Goal: Navigation & Orientation: Find specific page/section

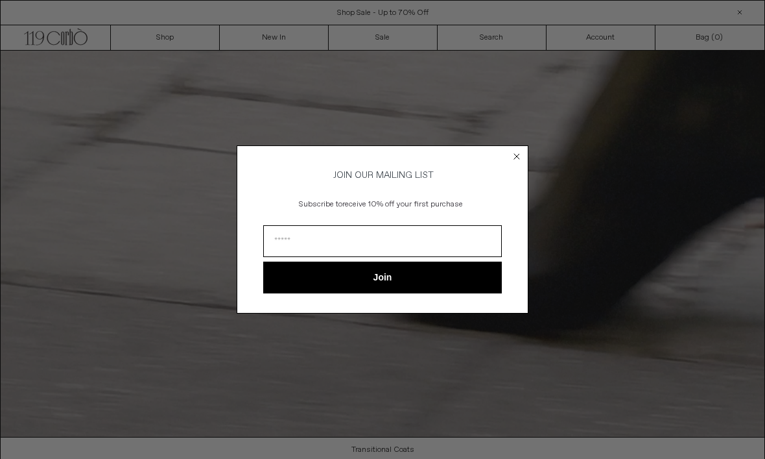
click at [516, 152] on circle "Close dialog" at bounding box center [517, 156] width 12 height 12
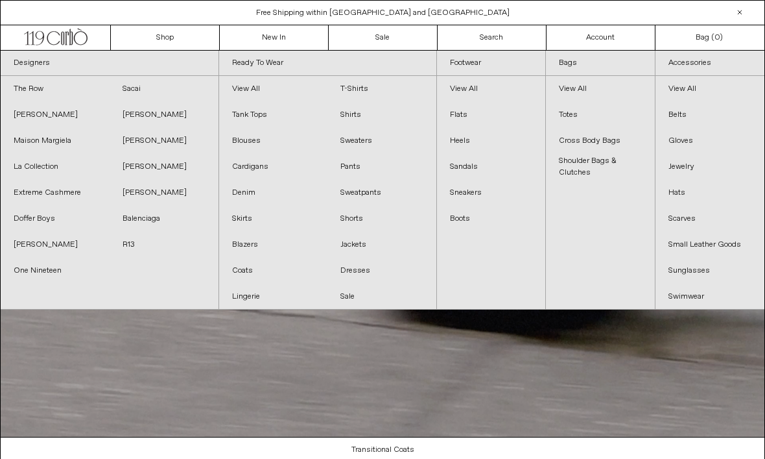
click at [695, 174] on link "Jewelry" at bounding box center [710, 167] width 109 height 26
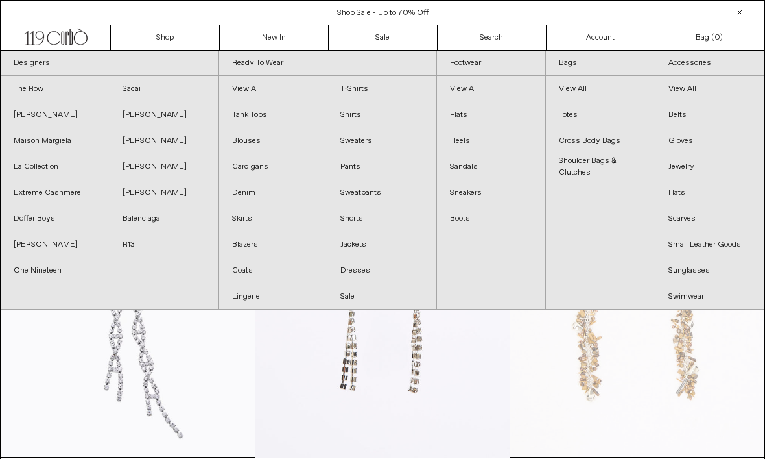
click at [517, 380] on at bounding box center [637, 266] width 254 height 381
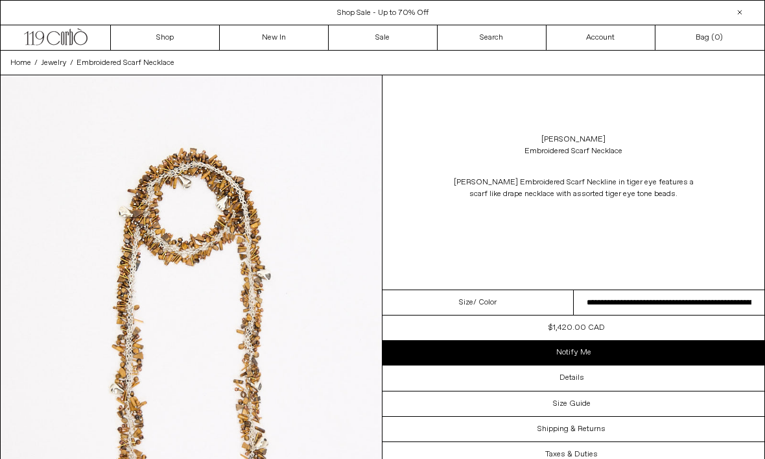
click at [56, 34] on icon ".cls-1, .cls-2 { fill: #231f20; stroke: #231f20; stroke-miterlimit: 10; stroke-…" at bounding box center [56, 35] width 64 height 19
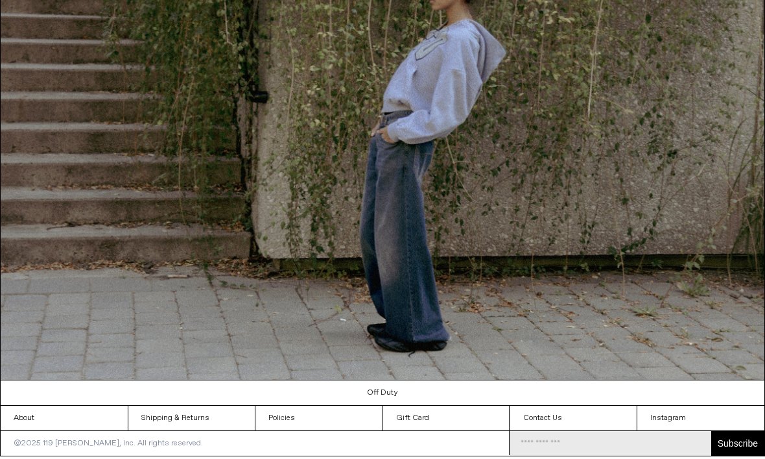
scroll to position [1066, 0]
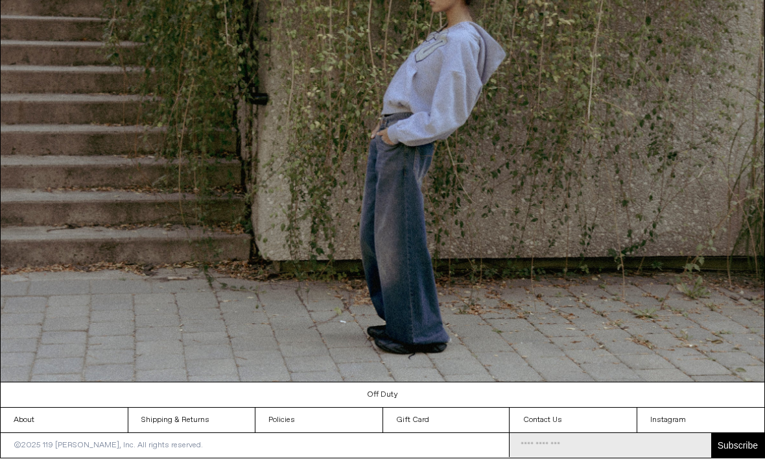
click at [548, 433] on link "Contact Us" at bounding box center [573, 420] width 127 height 25
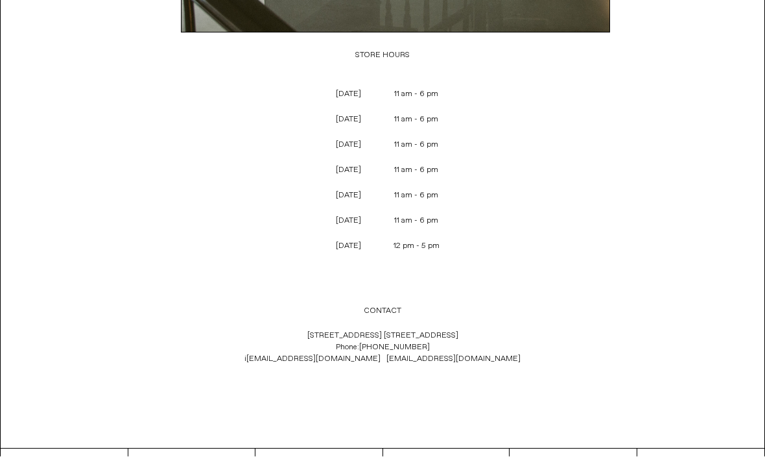
scroll to position [390, 0]
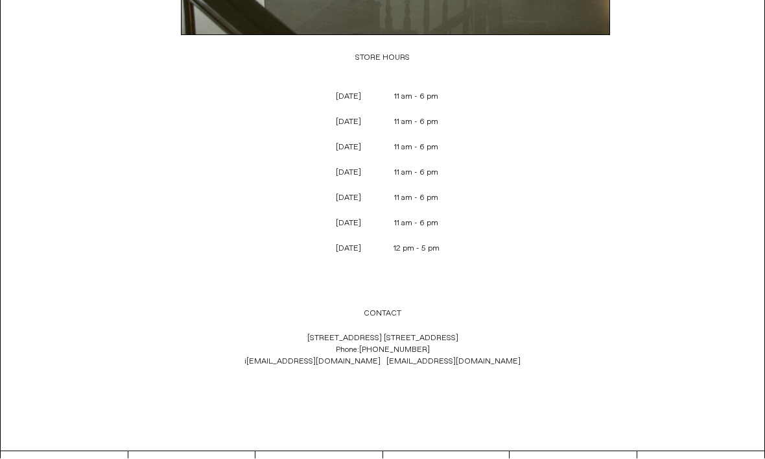
click at [54, 458] on link "About" at bounding box center [64, 463] width 127 height 25
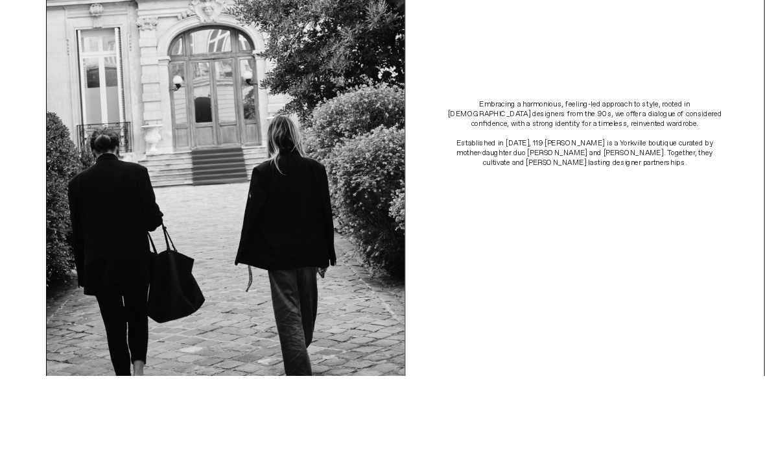
scroll to position [305, 0]
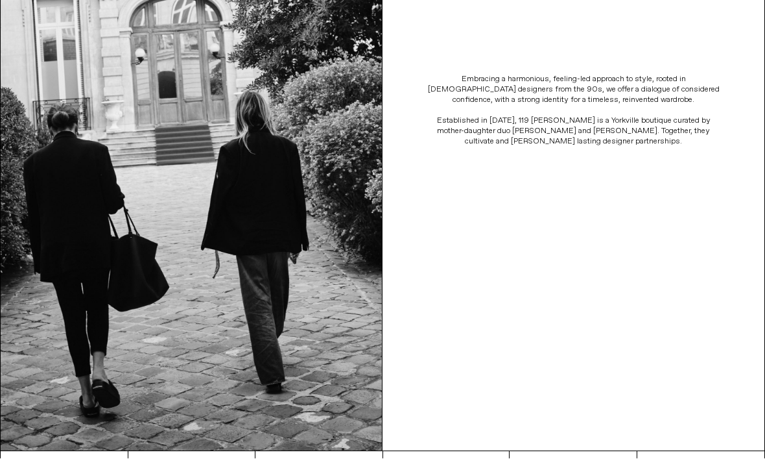
click at [563, 458] on link "Contact Us" at bounding box center [573, 463] width 127 height 25
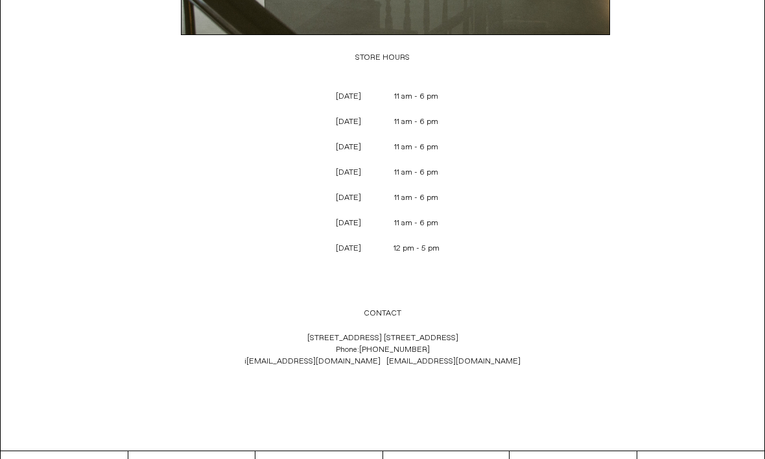
scroll to position [390, 0]
click at [568, 458] on link "Contact Us" at bounding box center [573, 463] width 127 height 25
click at [69, 458] on link "About" at bounding box center [64, 463] width 127 height 25
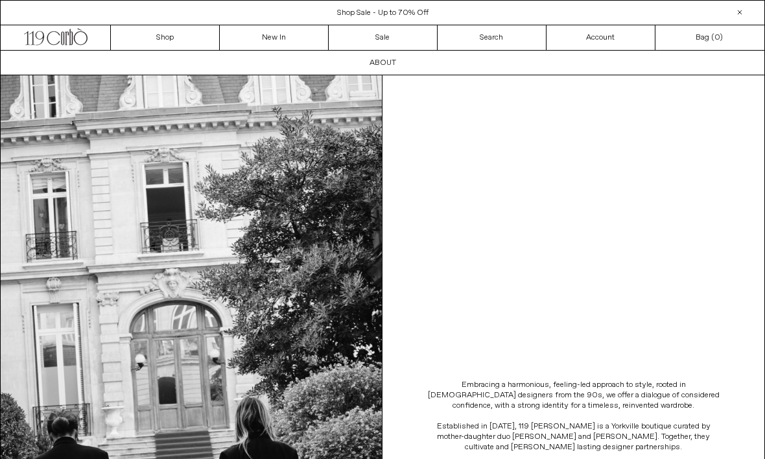
click at [39, 35] on icon ".cls-1, .cls-2 { fill: #231f20; stroke: #231f20; stroke-miterlimit: 10; stroke-…" at bounding box center [56, 35] width 64 height 19
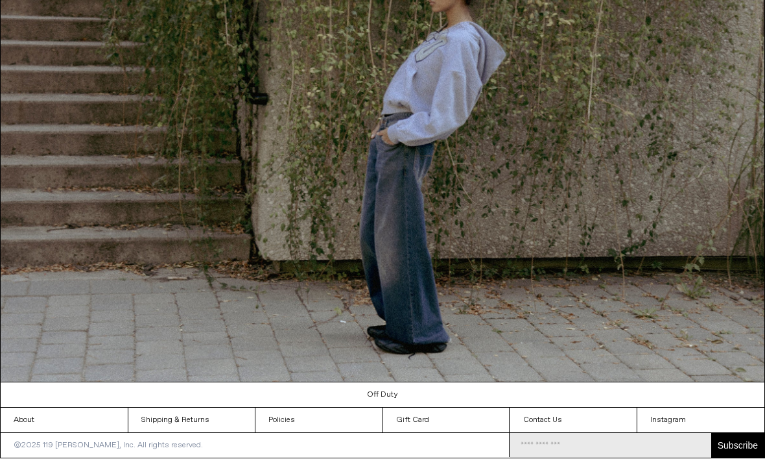
scroll to position [1066, 0]
click at [577, 433] on link "Contact Us" at bounding box center [573, 420] width 127 height 25
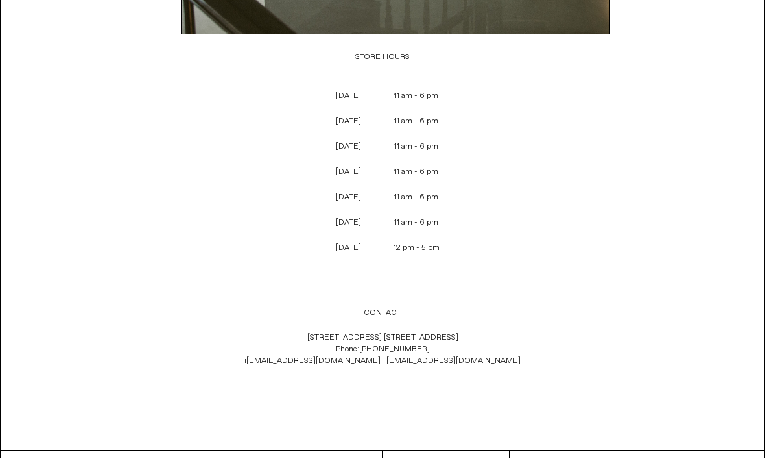
scroll to position [390, 0]
click at [42, 458] on link "About" at bounding box center [64, 463] width 127 height 25
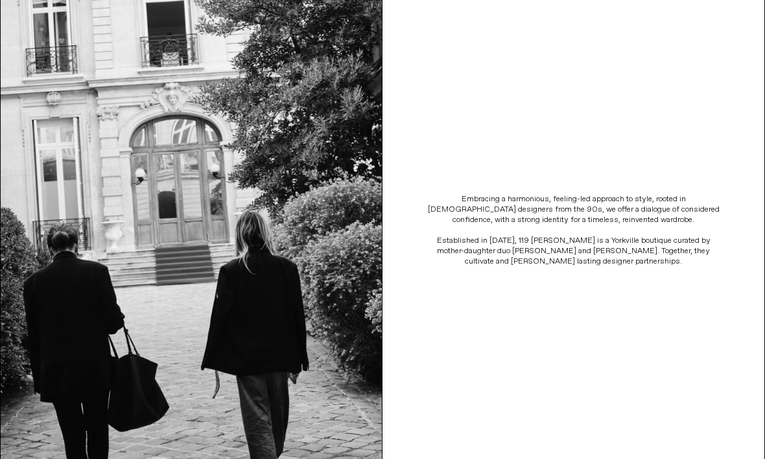
scroll to position [198, 0]
